Goal: Information Seeking & Learning: Check status

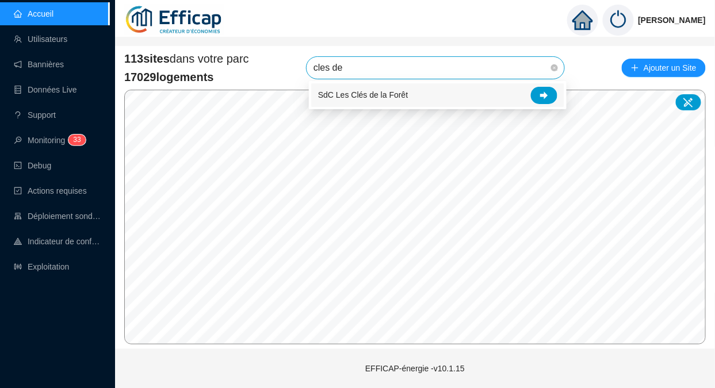
type input "cles de"
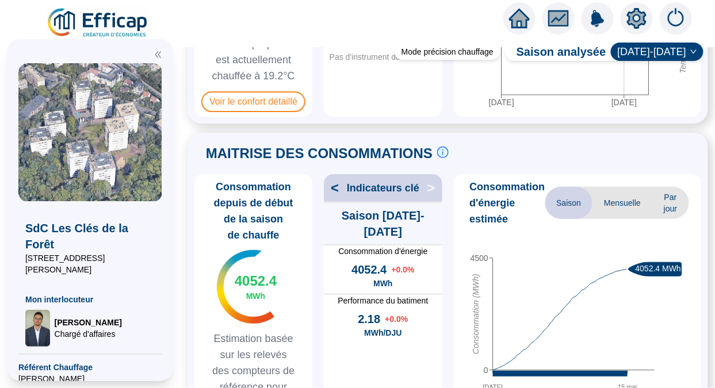
scroll to position [199, 0]
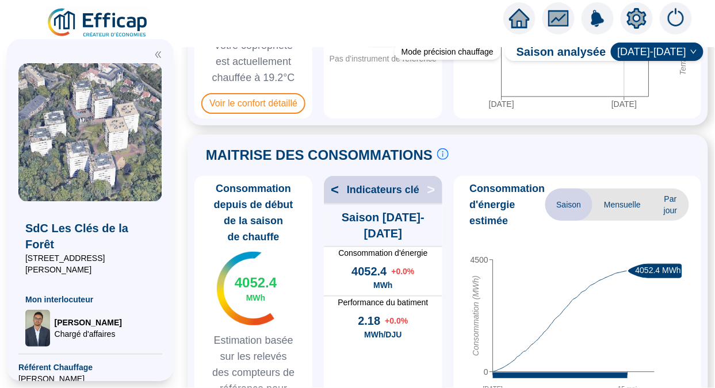
click at [261, 114] on span "Voir le confort détaillé" at bounding box center [253, 103] width 104 height 21
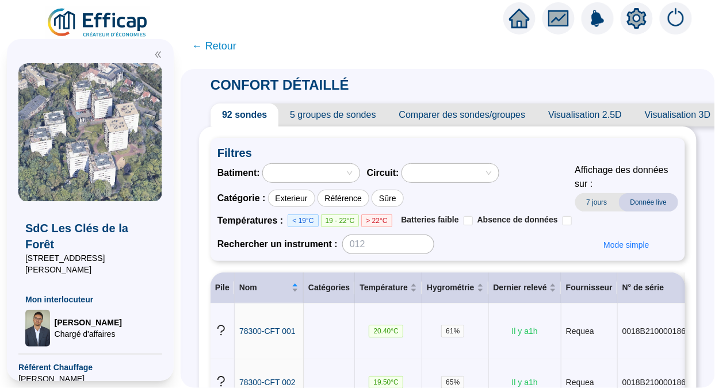
click at [217, 52] on span "← Retour" at bounding box center [214, 46] width 44 height 16
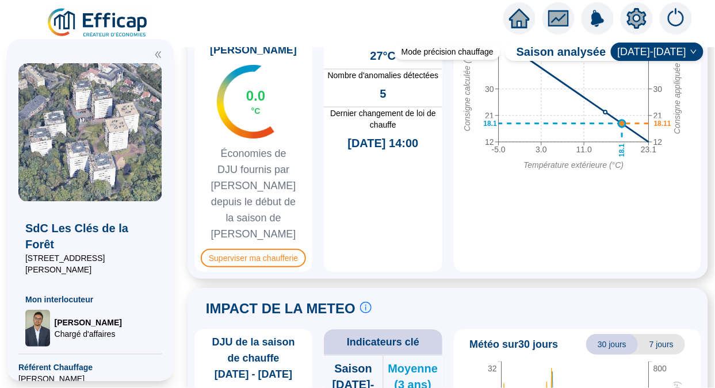
scroll to position [983, 0]
click at [276, 249] on span "Superviser ma chaufferie" at bounding box center [253, 258] width 105 height 18
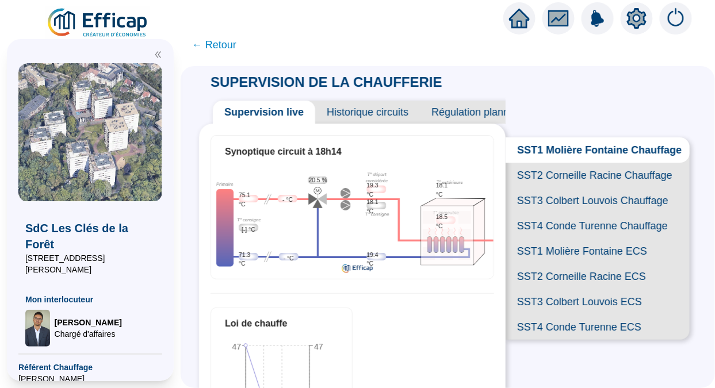
click at [567, 181] on span "SST2 Corneille Racine Chauffage" at bounding box center [598, 175] width 184 height 25
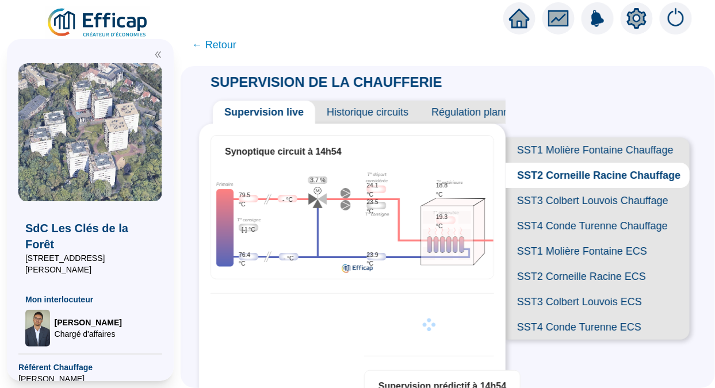
click at [576, 214] on span "SST3 Colbert Louvois Chauffage" at bounding box center [598, 200] width 184 height 25
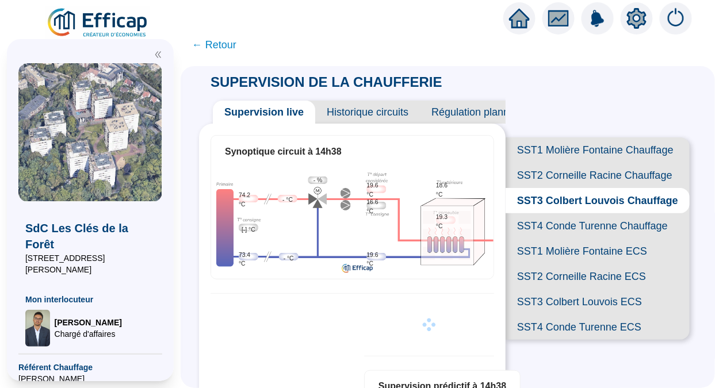
click at [574, 239] on span "SST4 Conde Turenne Chauffage" at bounding box center [598, 226] width 184 height 25
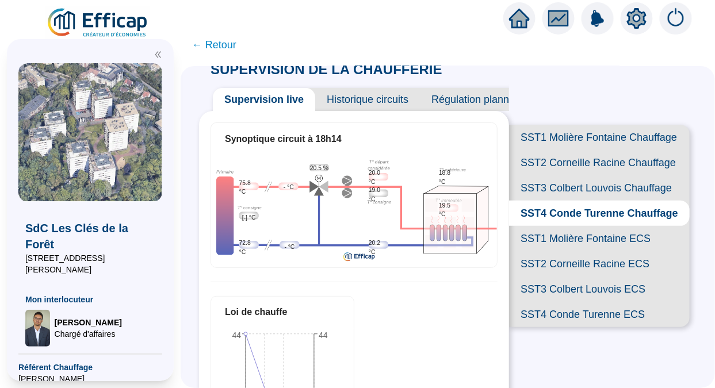
scroll to position [10, 0]
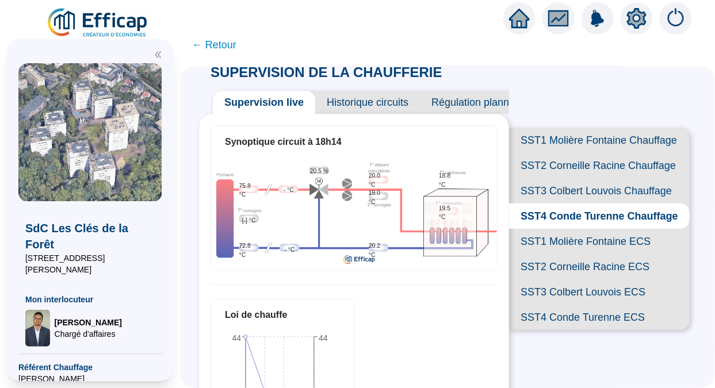
click at [548, 146] on span "SST1 Molière Fontaine Chauffage" at bounding box center [599, 140] width 181 height 25
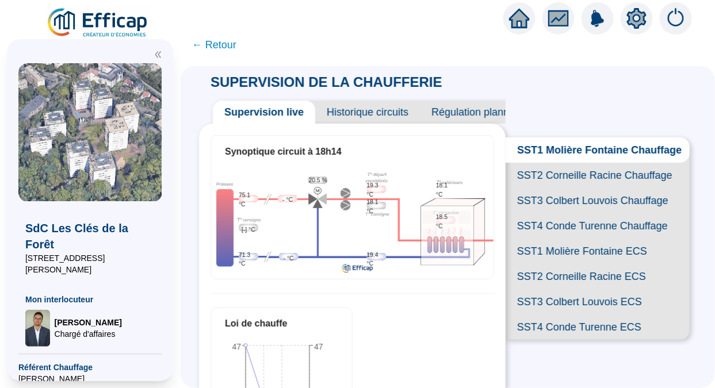
click at [230, 48] on span "← Retour" at bounding box center [214, 45] width 44 height 16
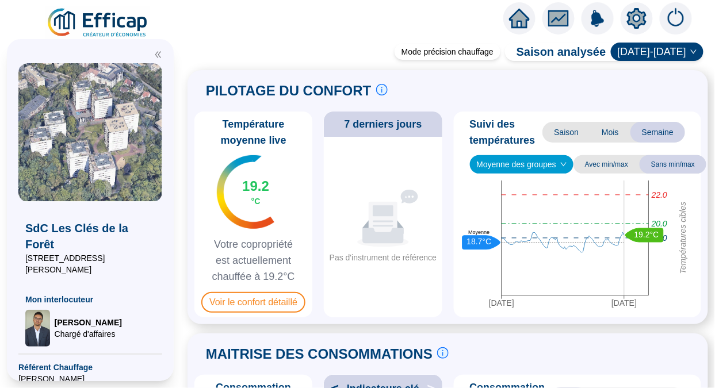
click at [257, 302] on span "Voir le confort détaillé" at bounding box center [253, 302] width 104 height 21
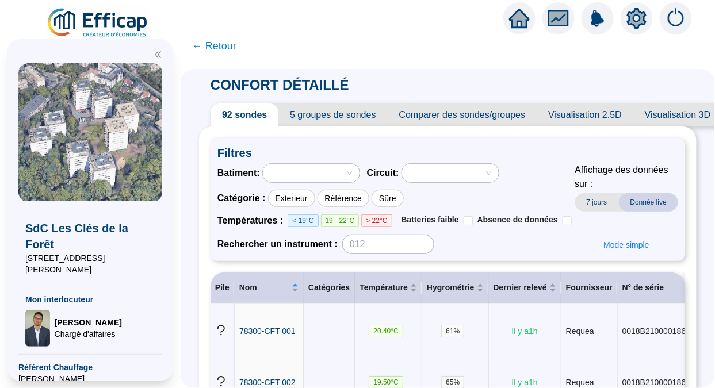
click at [328, 175] on div at bounding box center [305, 173] width 80 height 16
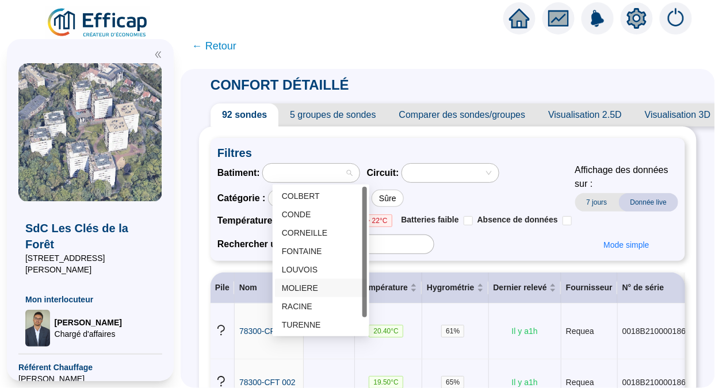
click at [311, 285] on div "MOLIERE" at bounding box center [321, 289] width 78 height 12
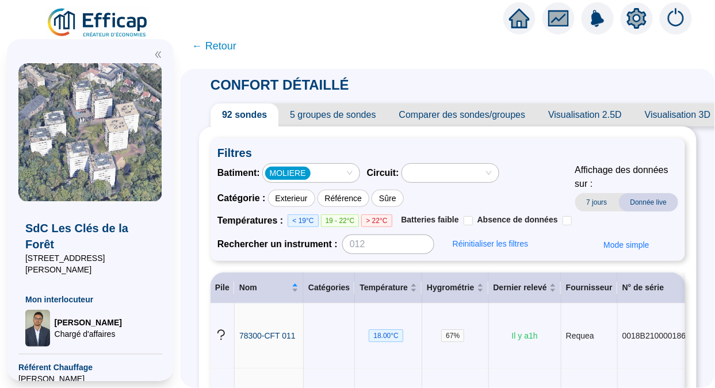
click at [359, 176] on div "MOLIERE" at bounding box center [311, 173] width 97 height 18
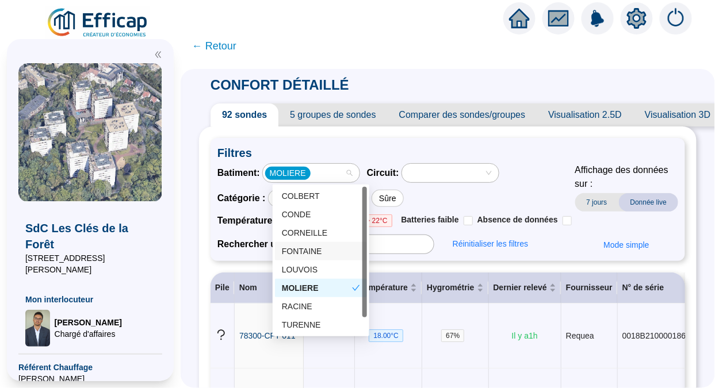
click at [310, 249] on div "FONTAINE" at bounding box center [321, 252] width 78 height 12
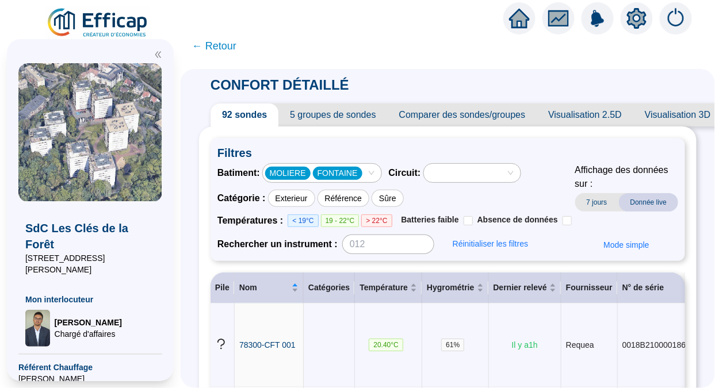
click at [218, 44] on span "← Retour" at bounding box center [214, 46] width 44 height 16
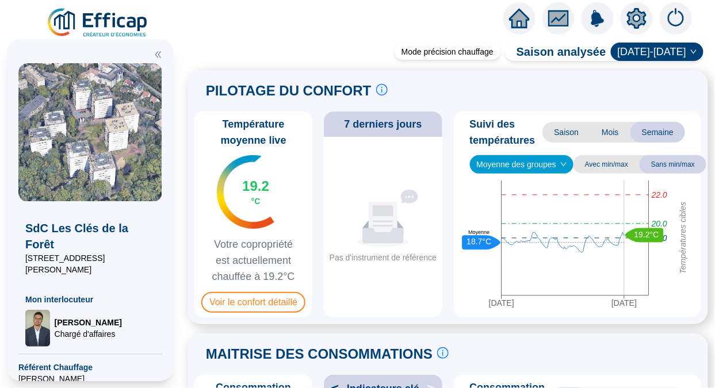
click at [557, 163] on span "Moyenne des groupes" at bounding box center [522, 164] width 90 height 17
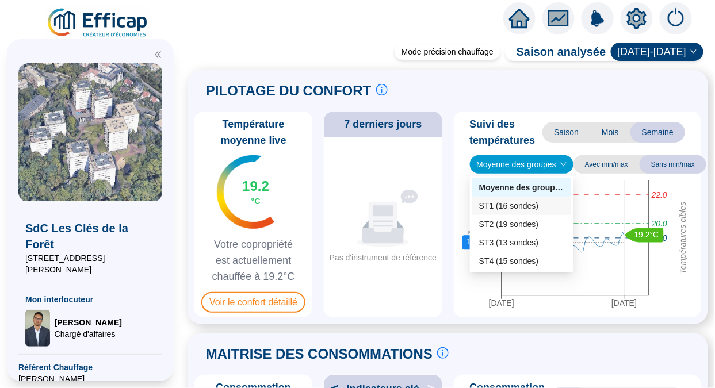
click at [531, 208] on div "ST1 (16 sondes)" at bounding box center [521, 206] width 85 height 12
